Goal: Information Seeking & Learning: Learn about a topic

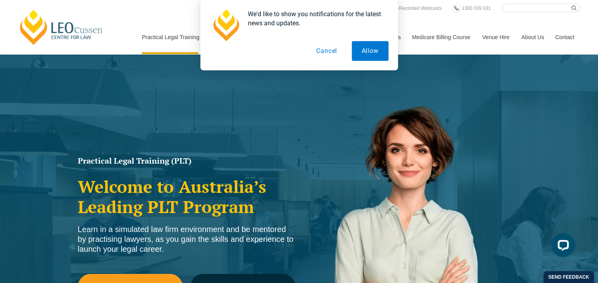
click at [333, 49] on button "Cancel" at bounding box center [326, 51] width 41 height 20
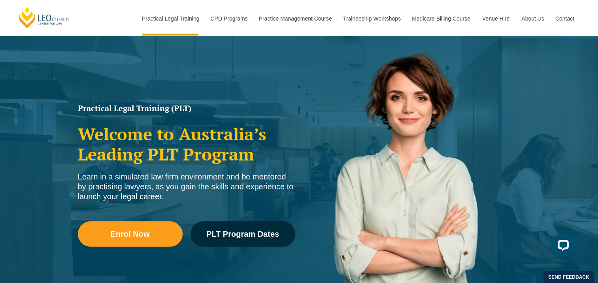
scroll to position [105, 0]
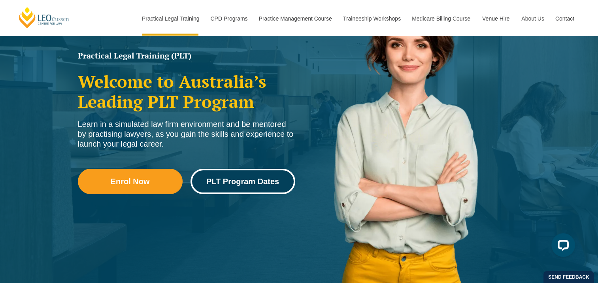
click at [251, 180] on span "PLT Program Dates" at bounding box center [242, 181] width 73 height 8
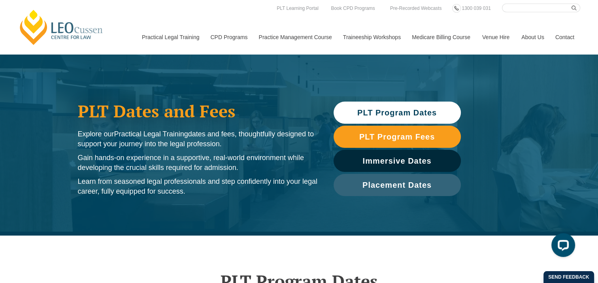
click at [397, 113] on span "PLT Program Dates" at bounding box center [396, 113] width 79 height 8
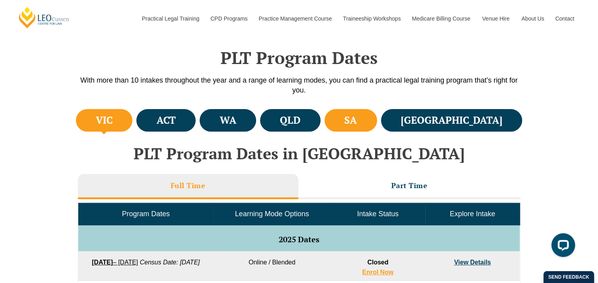
scroll to position [235, 0]
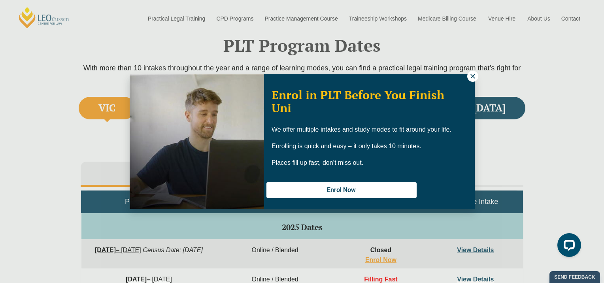
click at [474, 76] on icon at bounding box center [472, 76] width 7 height 7
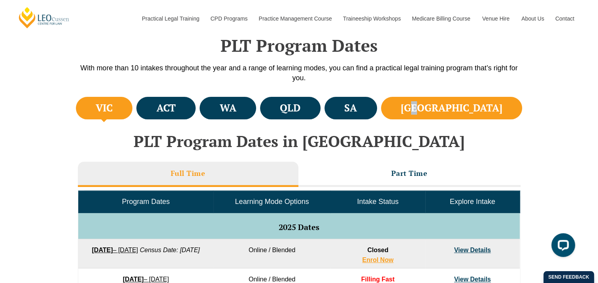
click at [491, 111] on h4 "NSW" at bounding box center [452, 108] width 102 height 13
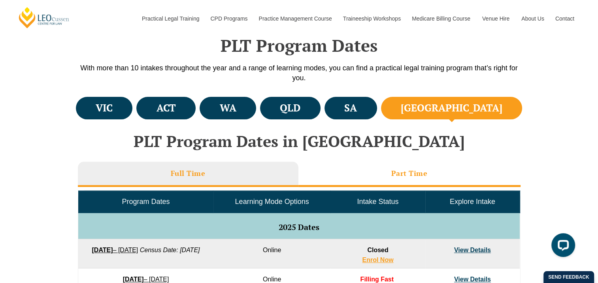
click at [404, 170] on h3 "Part Time" at bounding box center [409, 173] width 36 height 9
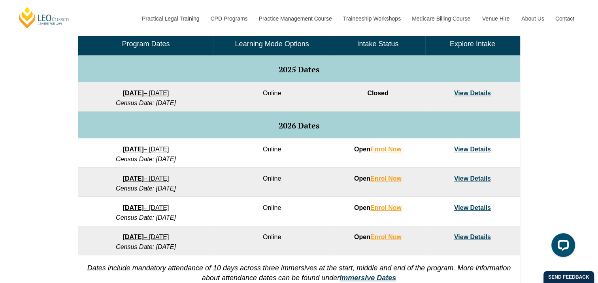
scroll to position [446, 0]
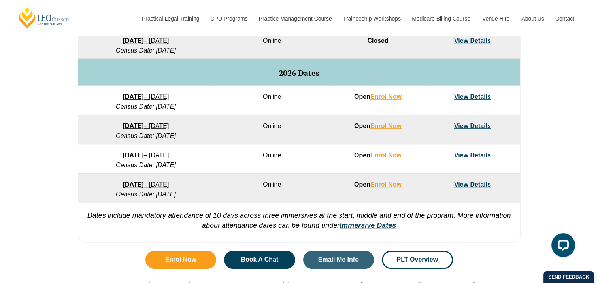
click at [478, 95] on link "View Details" at bounding box center [472, 96] width 37 height 7
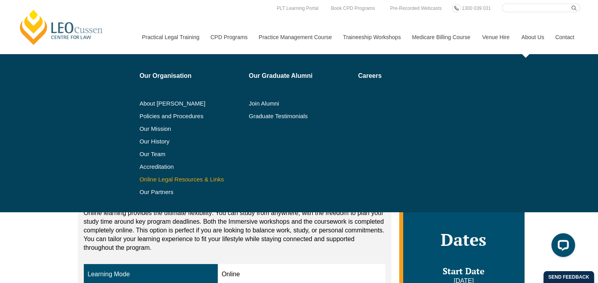
click at [194, 182] on link "Online Legal Resources & Links" at bounding box center [191, 179] width 104 height 6
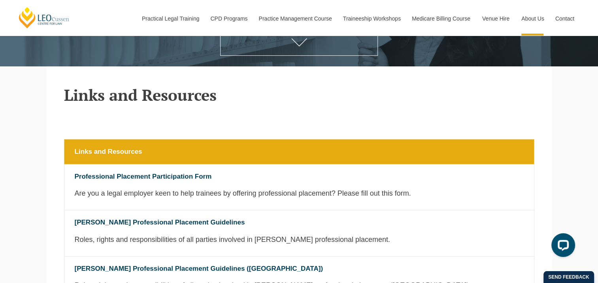
scroll to position [158, 0]
